Goal: Information Seeking & Learning: Learn about a topic

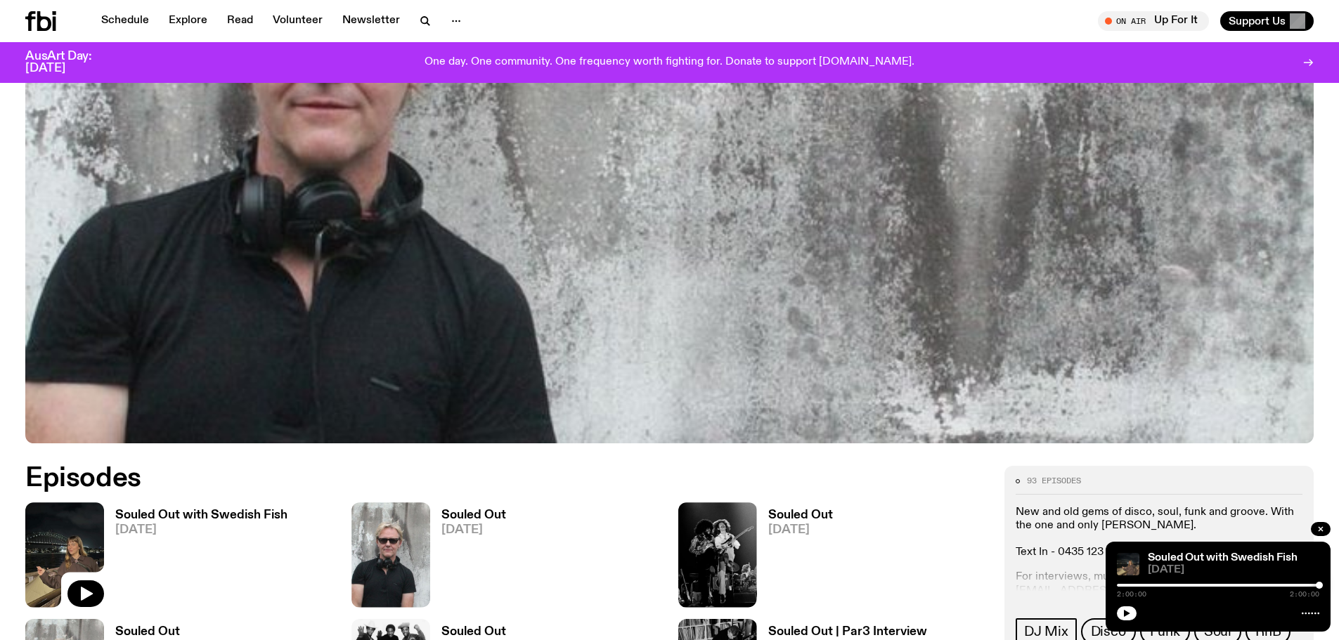
scroll to position [481, 0]
click at [112, 25] on link "Schedule" at bounding box center [125, 21] width 65 height 20
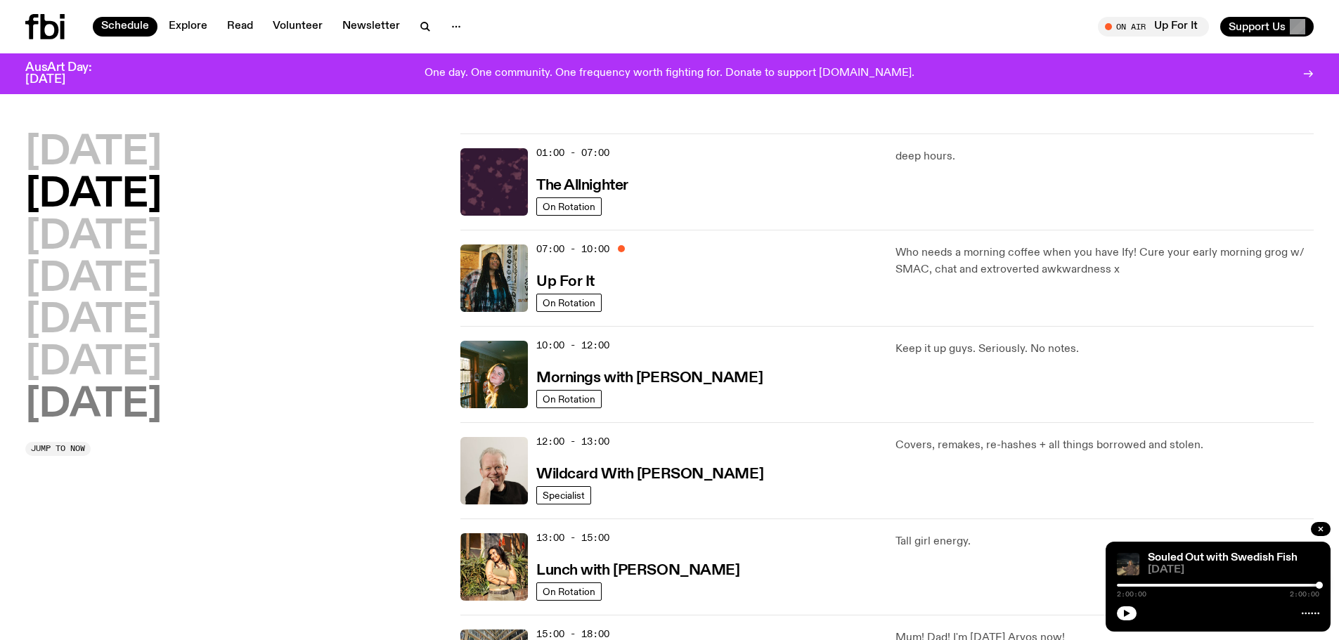
click at [75, 415] on h2 "[DATE]" at bounding box center [93, 405] width 136 height 39
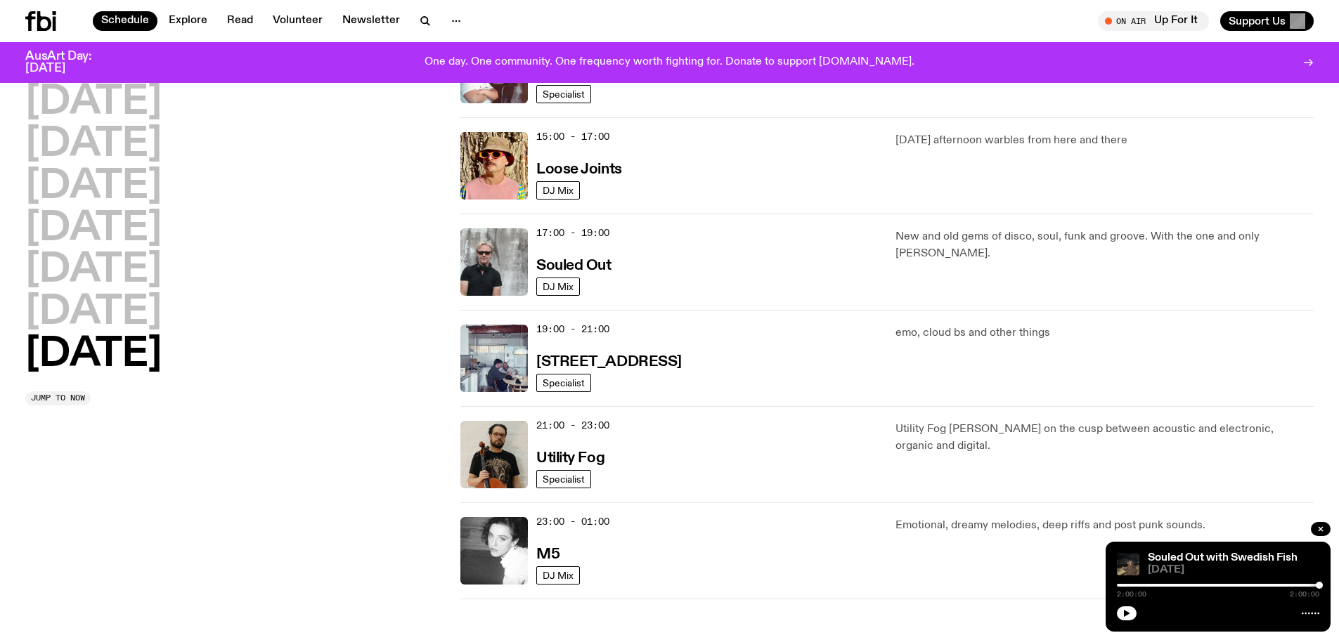
scroll to position [797, 0]
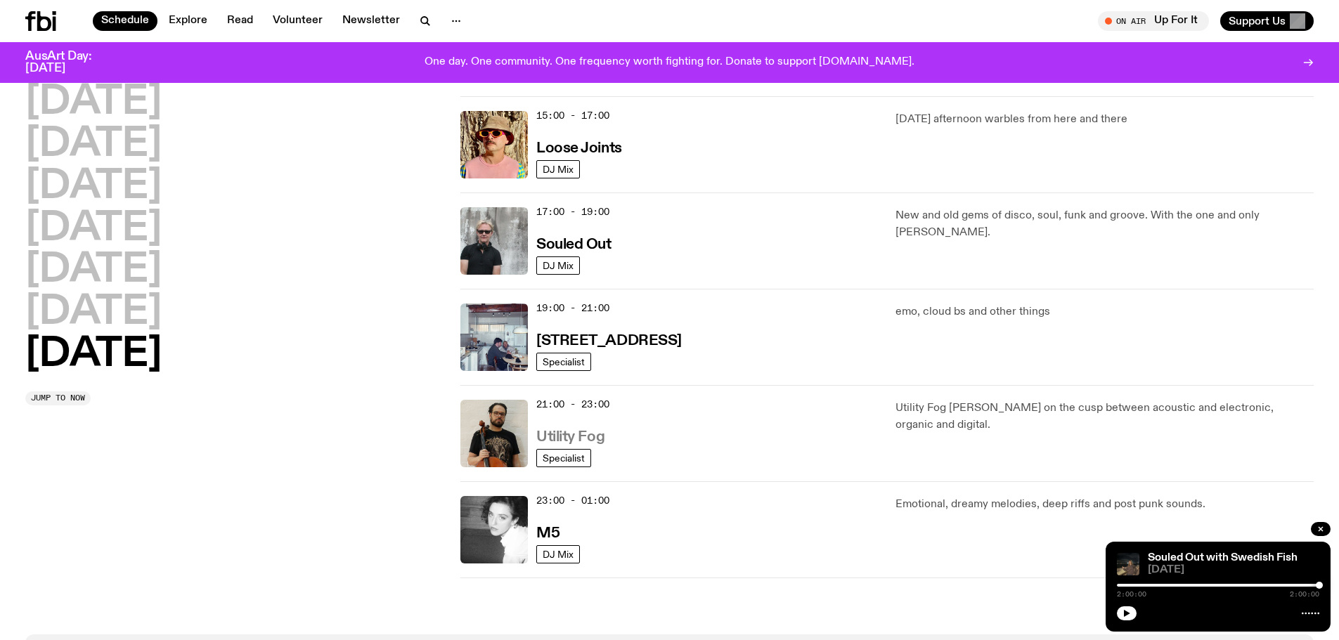
click at [588, 436] on h3 "Utility Fog" at bounding box center [570, 437] width 68 height 15
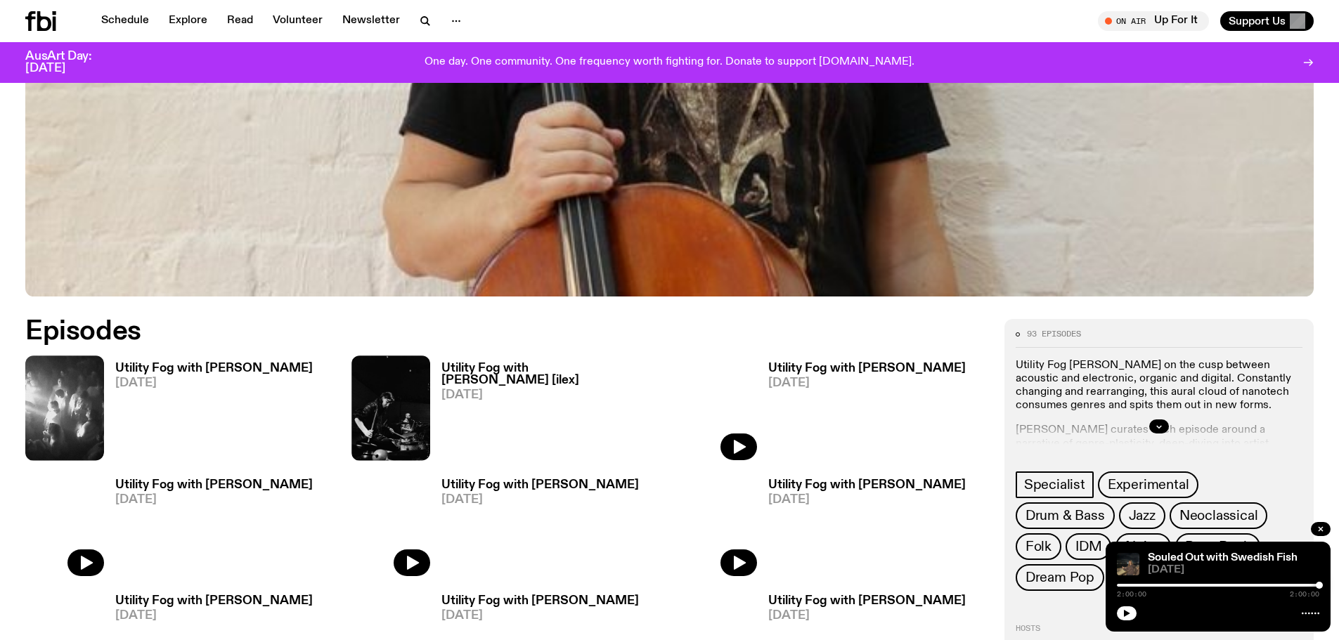
scroll to position [551, 0]
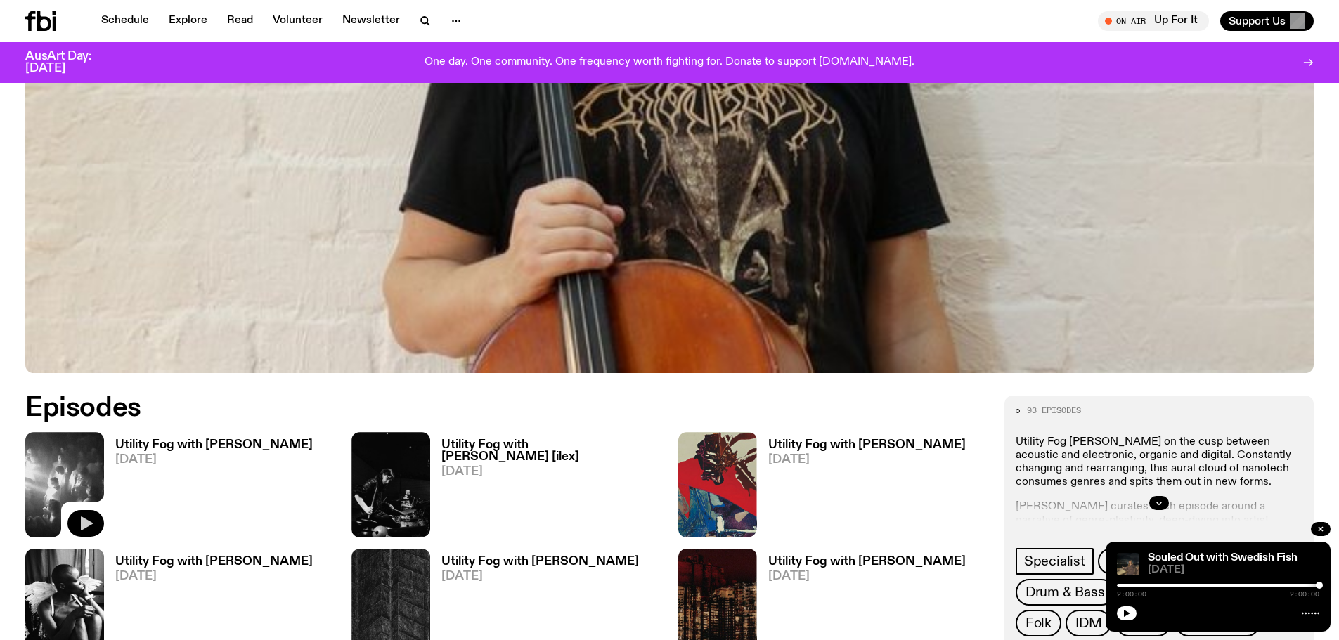
click at [85, 519] on icon "button" at bounding box center [85, 523] width 17 height 17
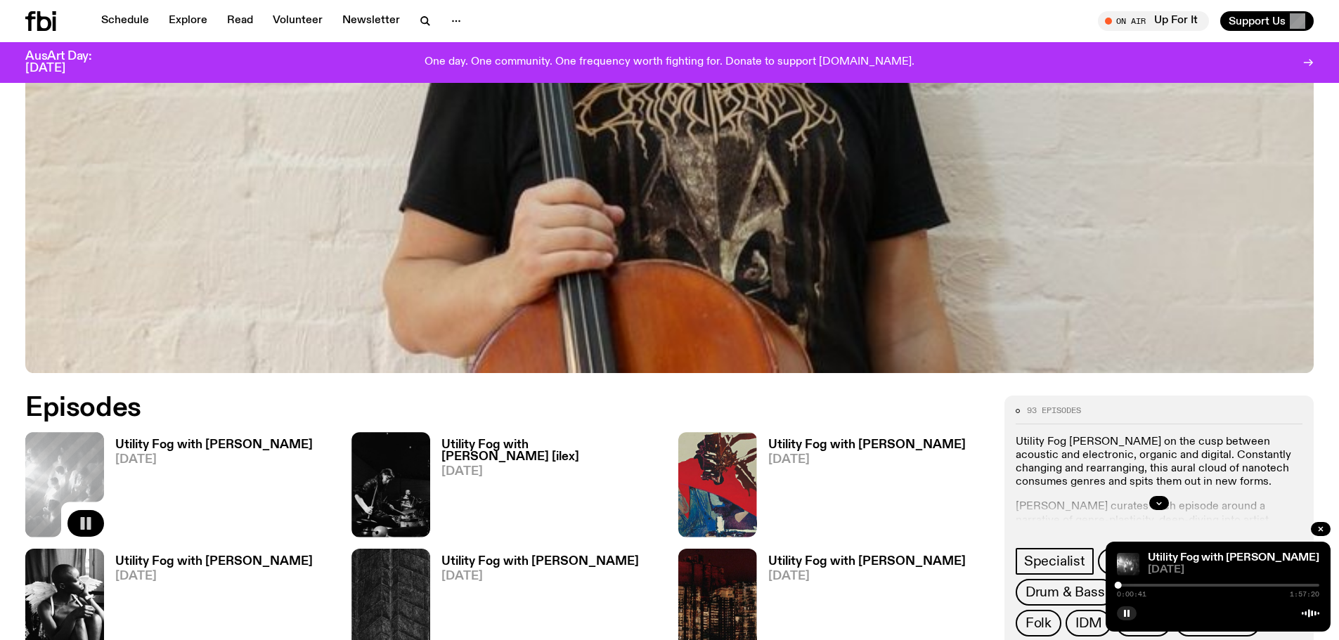
click at [1125, 586] on div at bounding box center [1218, 585] width 202 height 3
